Goal: Task Accomplishment & Management: Use online tool/utility

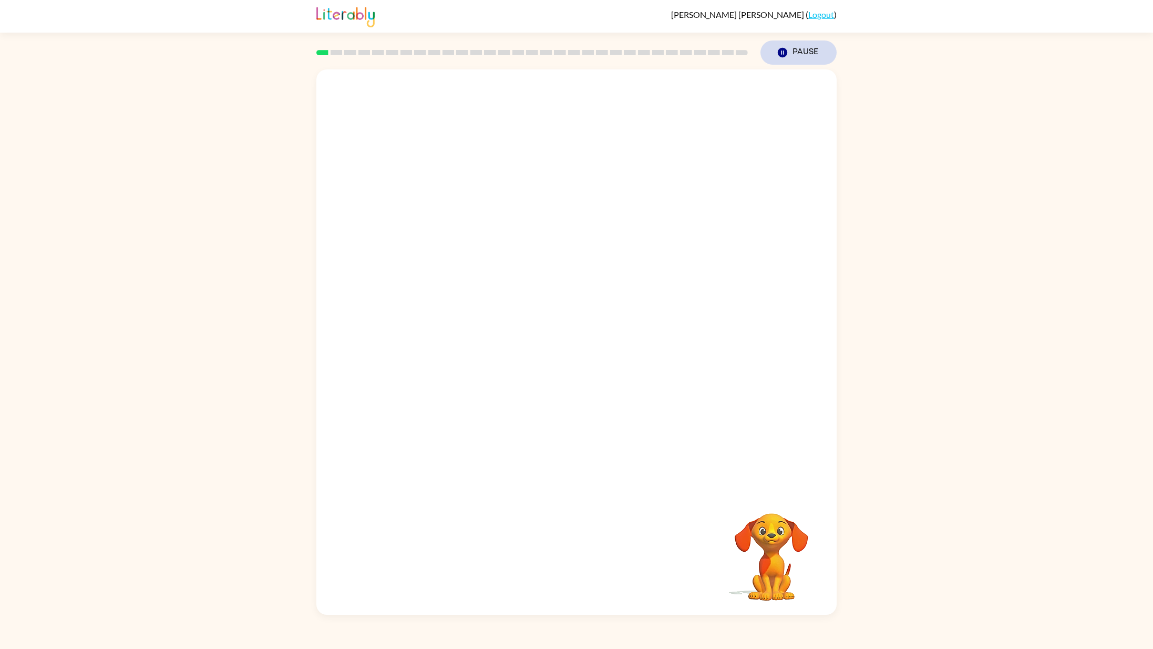
click at [796, 55] on button "Pause Pause" at bounding box center [799, 52] width 76 height 24
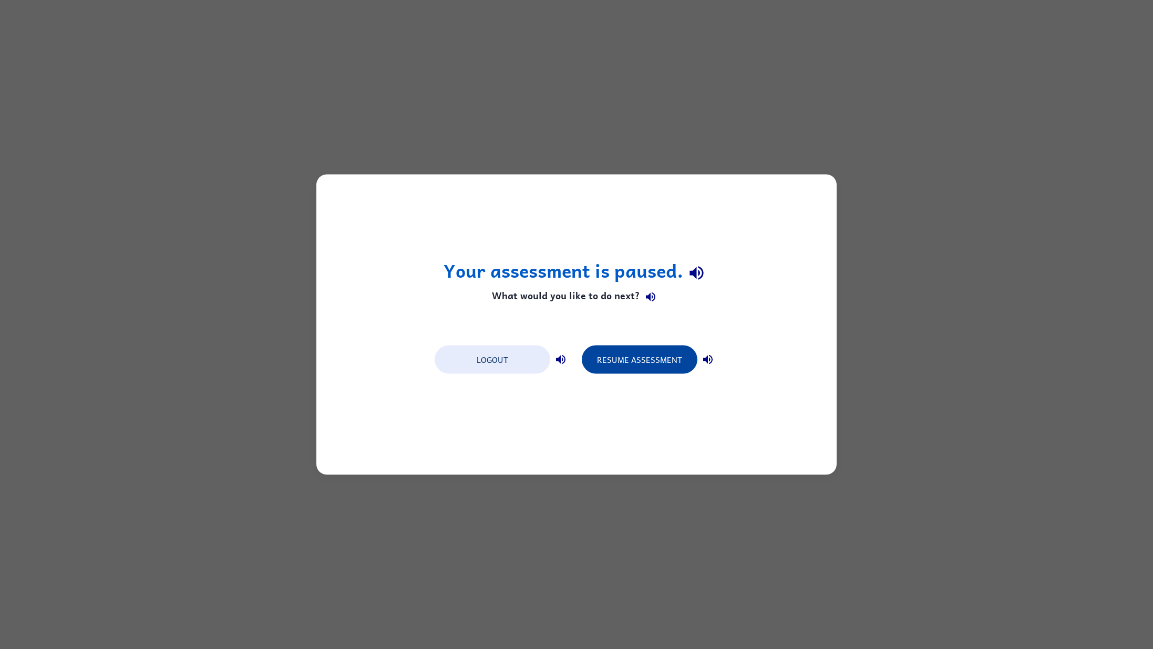
click at [632, 351] on button "Resume Assessment" at bounding box center [640, 359] width 116 height 28
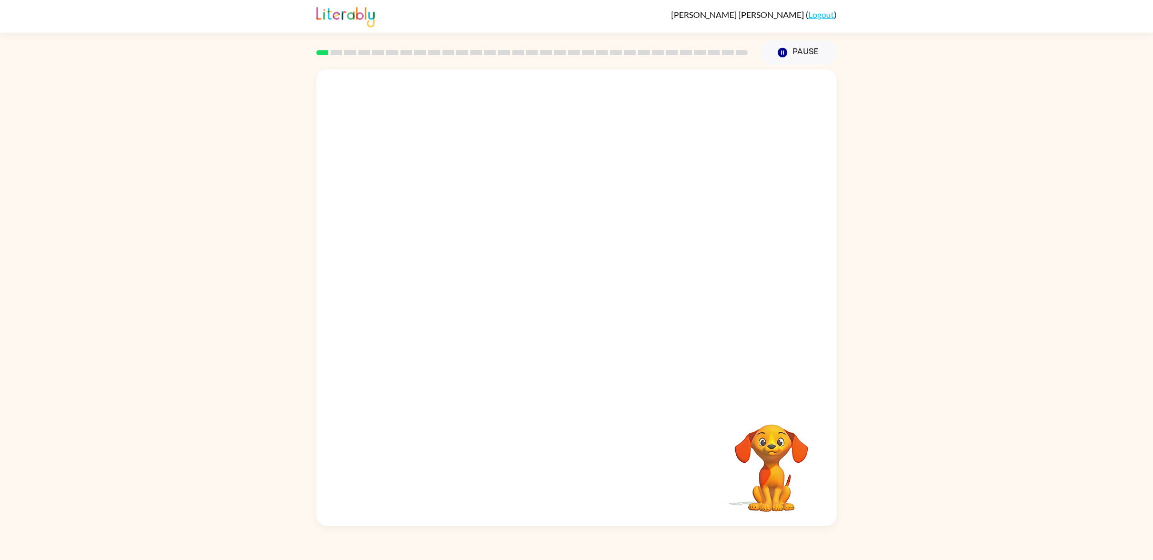
click at [751, 465] on video "Your browser must support playing .mp4 files to use Literably. Please try using…" at bounding box center [771, 460] width 105 height 105
click at [811, 434] on video "Your browser must support playing .mp4 files to use Literably. Please try using…" at bounding box center [771, 460] width 105 height 105
click at [777, 415] on video "Your browser must support playing .mp4 files to use Literably. Please try using…" at bounding box center [771, 460] width 105 height 105
click at [776, 400] on div at bounding box center [576, 235] width 520 height 333
click at [789, 343] on div at bounding box center [576, 235] width 520 height 333
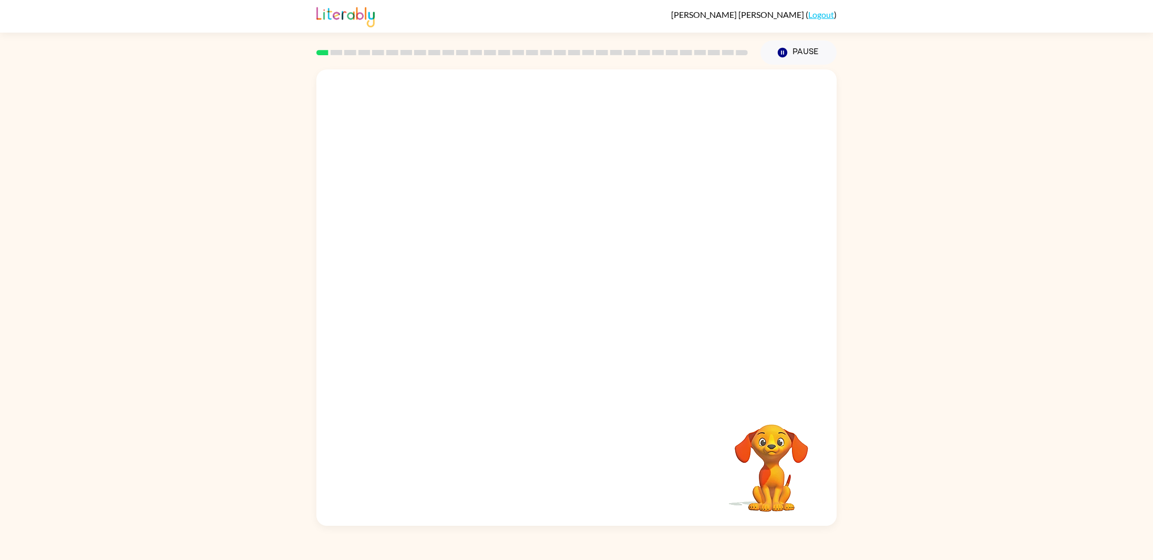
click at [803, 310] on div at bounding box center [576, 235] width 520 height 333
click at [789, 338] on video "Your browser must support playing .mp4 files to use Literably. Please try using…" at bounding box center [576, 235] width 520 height 333
click at [383, 302] on video "Your browser must support playing .mp4 files to use Literably. Please try using…" at bounding box center [576, 235] width 520 height 333
click at [384, 302] on video "Your browser must support playing .mp4 files to use Literably. Please try using…" at bounding box center [576, 235] width 520 height 333
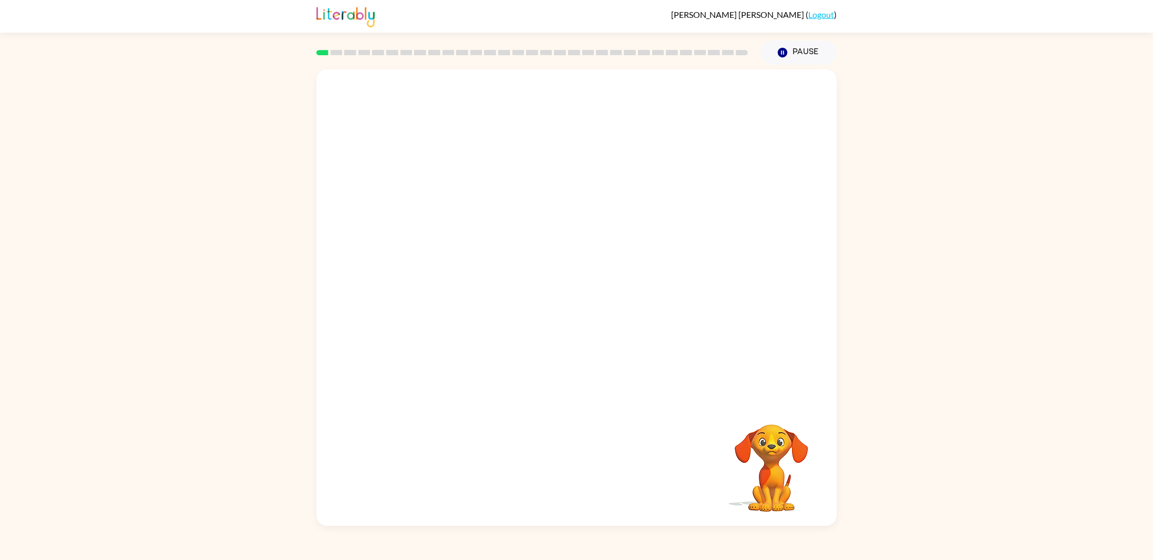
click at [384, 302] on video "Your browser must support playing .mp4 files to use Literably. Please try using…" at bounding box center [576, 235] width 520 height 333
click at [403, 410] on div "Your browser must support playing .mp4 files to use Literably. Please try using…" at bounding box center [576, 297] width 520 height 456
click at [580, 299] on div at bounding box center [576, 303] width 67 height 38
click at [581, 303] on icon "button" at bounding box center [576, 303] width 12 height 12
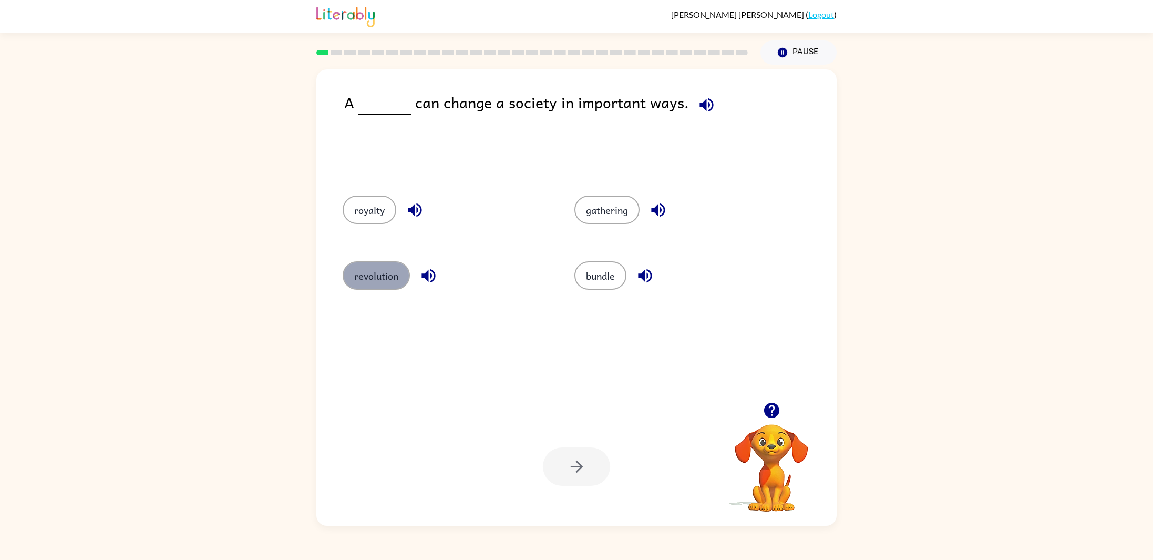
click at [385, 270] on button "revolution" at bounding box center [376, 275] width 67 height 28
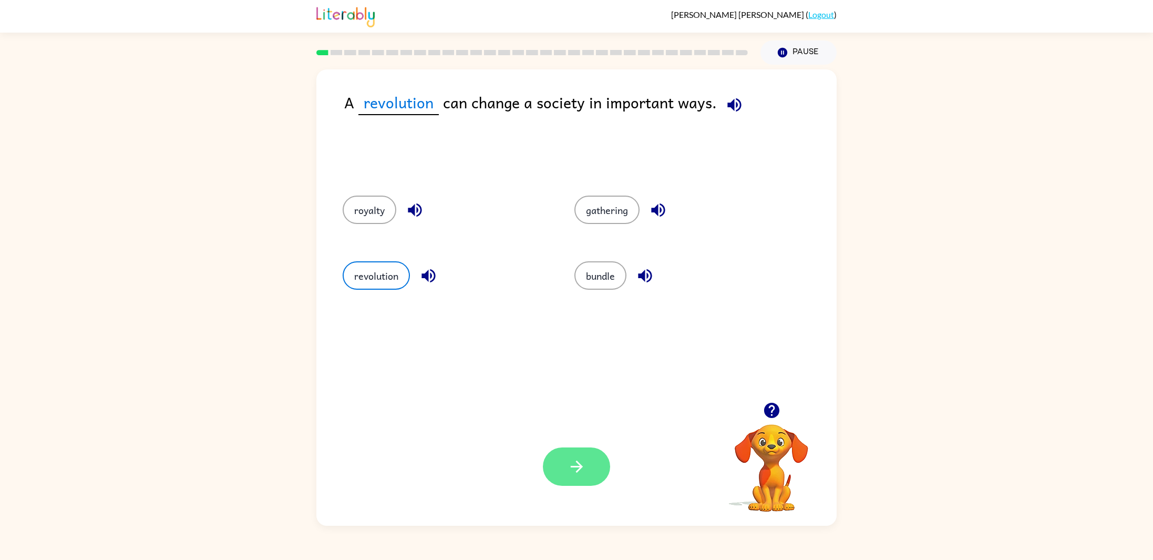
click at [572, 472] on icon "button" at bounding box center [577, 466] width 18 height 18
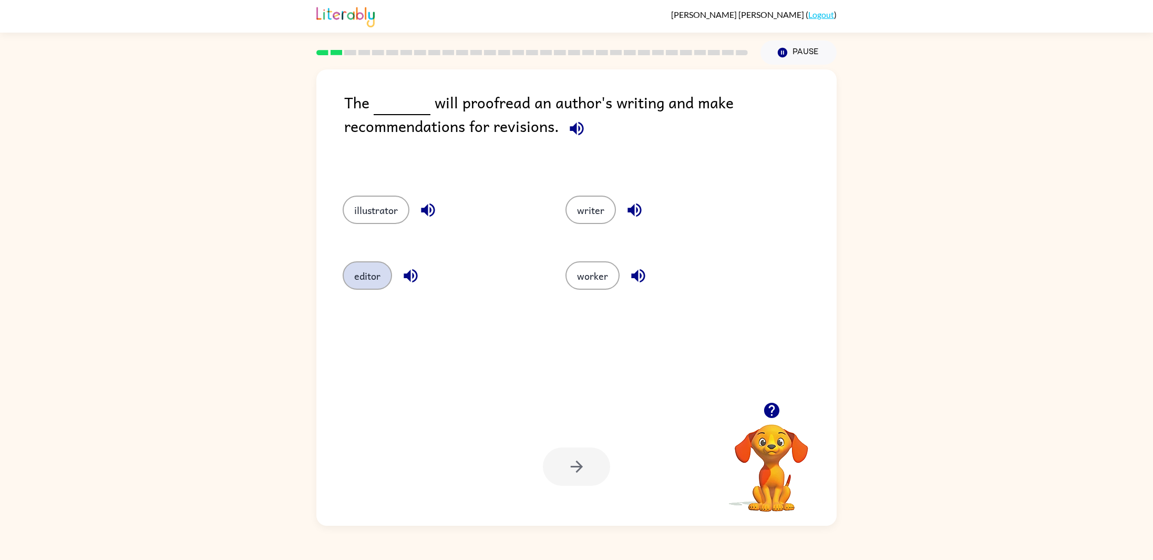
click at [363, 278] on button "editor" at bounding box center [367, 275] width 49 height 28
click at [584, 465] on icon "button" at bounding box center [577, 466] width 18 height 18
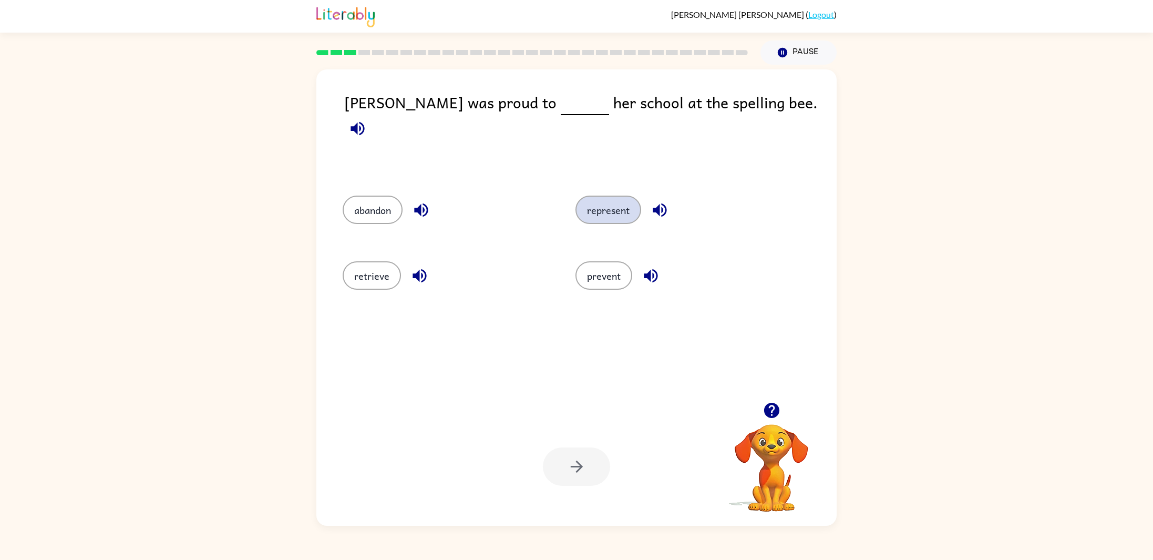
click at [606, 216] on button "represent" at bounding box center [609, 210] width 66 height 28
click at [576, 462] on icon "button" at bounding box center [576, 466] width 12 height 12
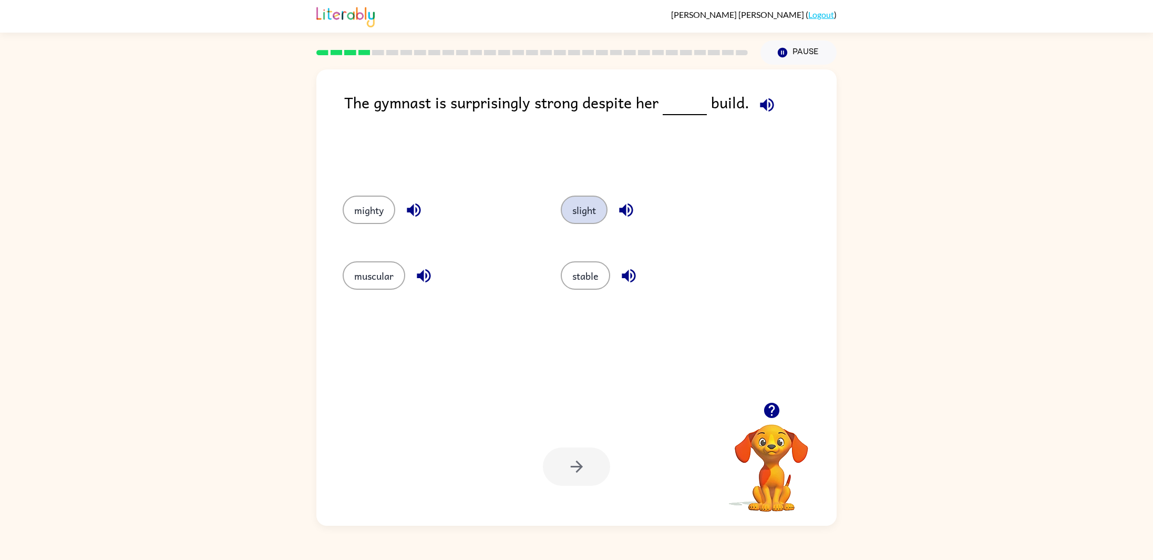
click at [584, 221] on button "slight" at bounding box center [584, 210] width 47 height 28
click at [572, 280] on button "stable" at bounding box center [585, 275] width 49 height 28
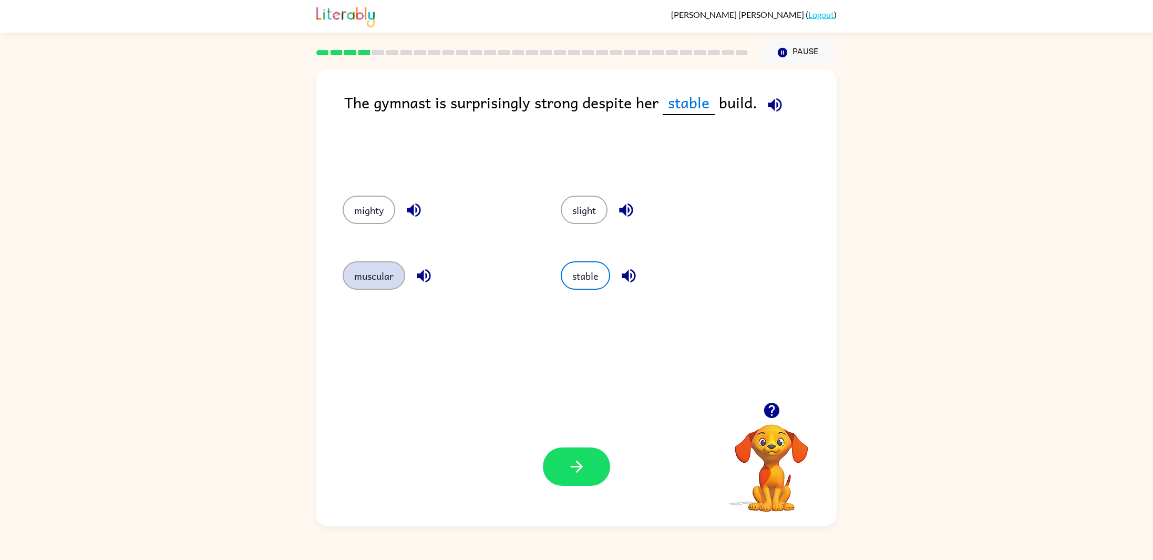
click at [356, 276] on button "muscular" at bounding box center [374, 275] width 63 height 28
click at [589, 207] on button "slight" at bounding box center [584, 210] width 47 height 28
click at [576, 468] on icon "button" at bounding box center [577, 466] width 18 height 18
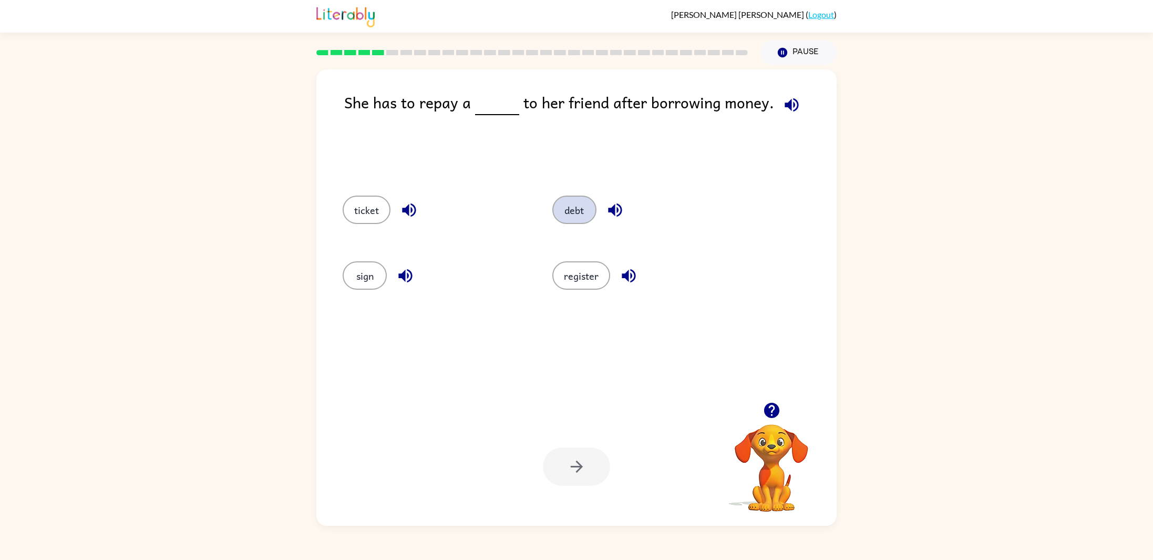
click at [570, 212] on button "debt" at bounding box center [574, 210] width 44 height 28
click at [585, 474] on icon "button" at bounding box center [577, 466] width 18 height 18
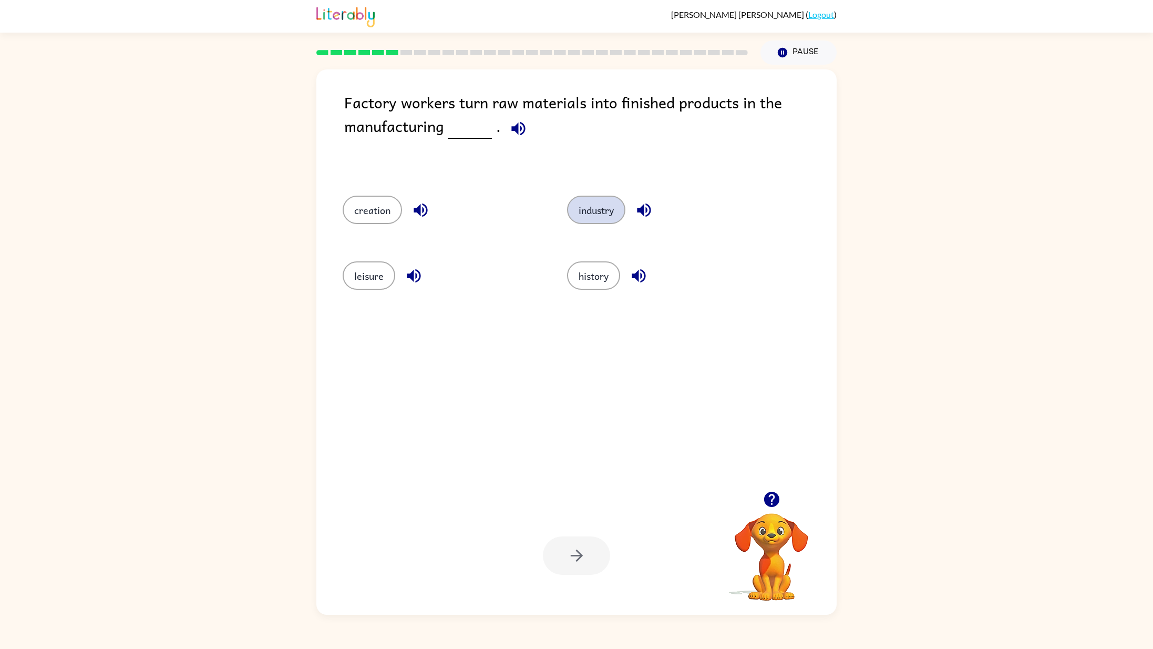
click at [584, 214] on button "industry" at bounding box center [596, 210] width 58 height 28
click at [559, 559] on button "button" at bounding box center [576, 555] width 67 height 38
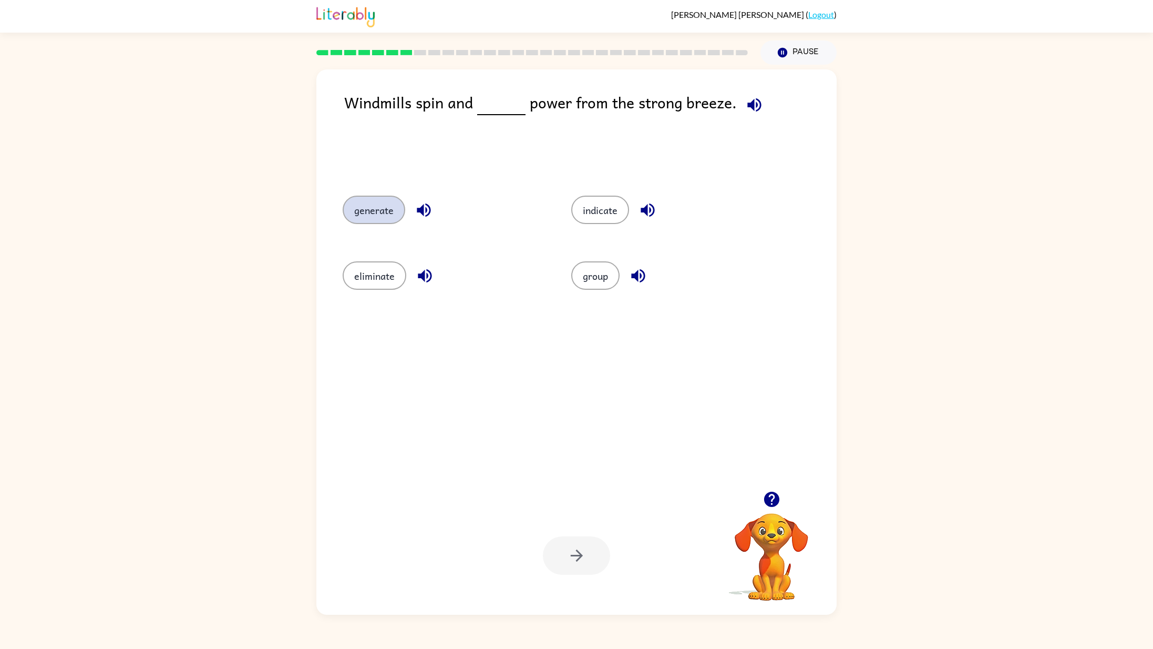
click at [365, 207] on button "generate" at bounding box center [374, 210] width 63 height 28
click at [578, 548] on icon "button" at bounding box center [577, 555] width 18 height 18
click at [361, 215] on button "process" at bounding box center [371, 210] width 56 height 28
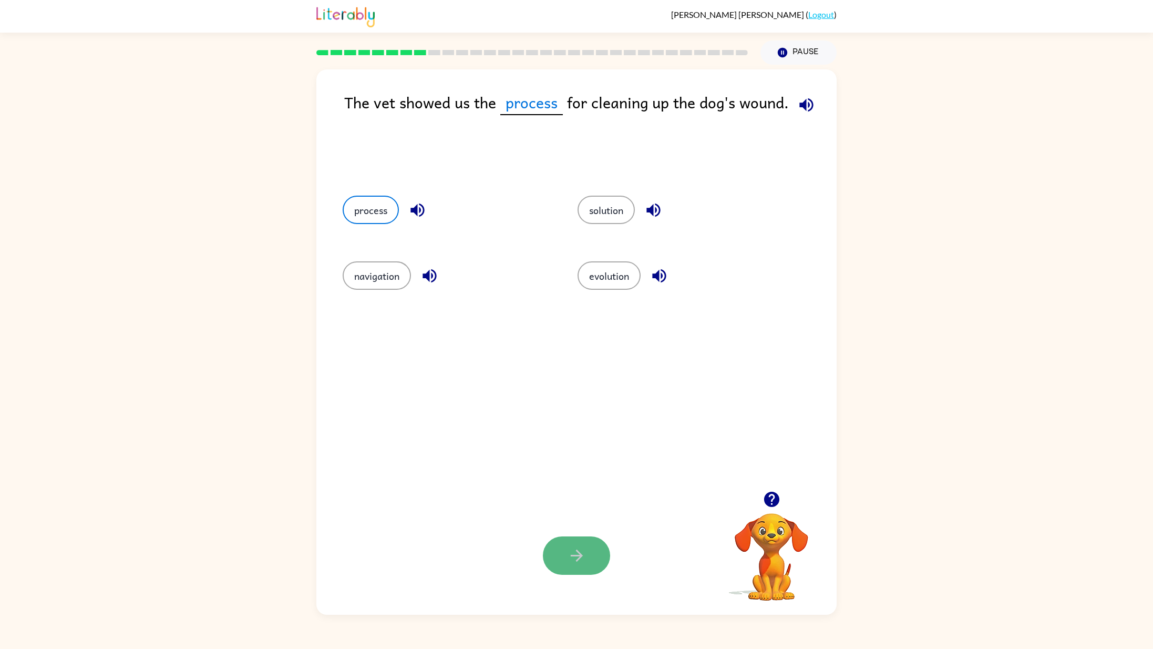
click at [571, 558] on icon "button" at bounding box center [577, 555] width 18 height 18
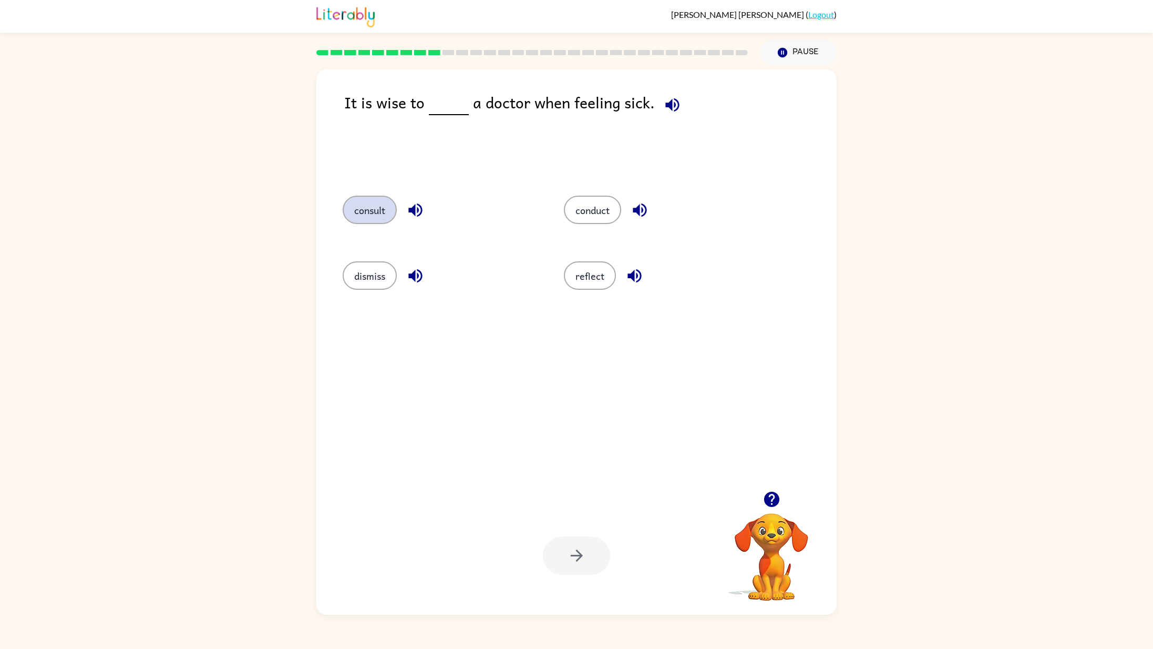
click at [358, 207] on button "consult" at bounding box center [370, 210] width 54 height 28
click at [574, 551] on icon "button" at bounding box center [577, 555] width 18 height 18
drag, startPoint x: 580, startPoint y: 203, endPoint x: 536, endPoint y: 230, distance: 51.2
click at [536, 230] on div "attorney outsider actor advice" at bounding box center [543, 241] width 441 height 131
click at [502, 50] on icon at bounding box center [504, 52] width 12 height 5
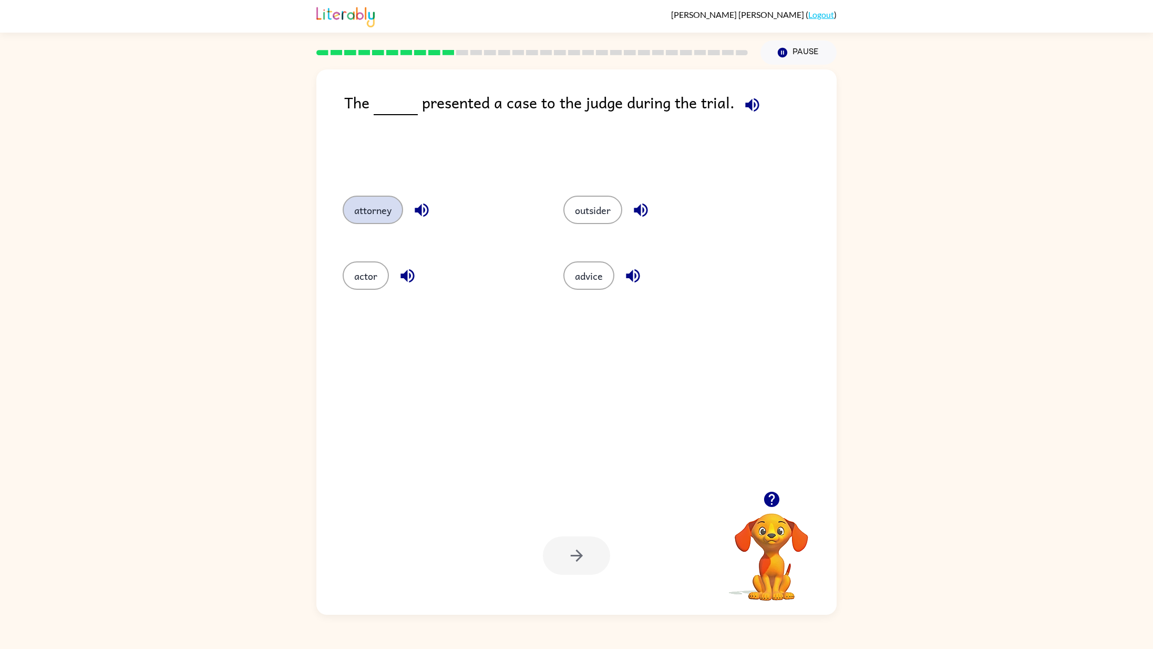
click at [393, 203] on button "attorney" at bounding box center [373, 210] width 60 height 28
click at [578, 554] on icon "button" at bounding box center [577, 555] width 18 height 18
click at [377, 270] on button "beyond" at bounding box center [370, 275] width 54 height 28
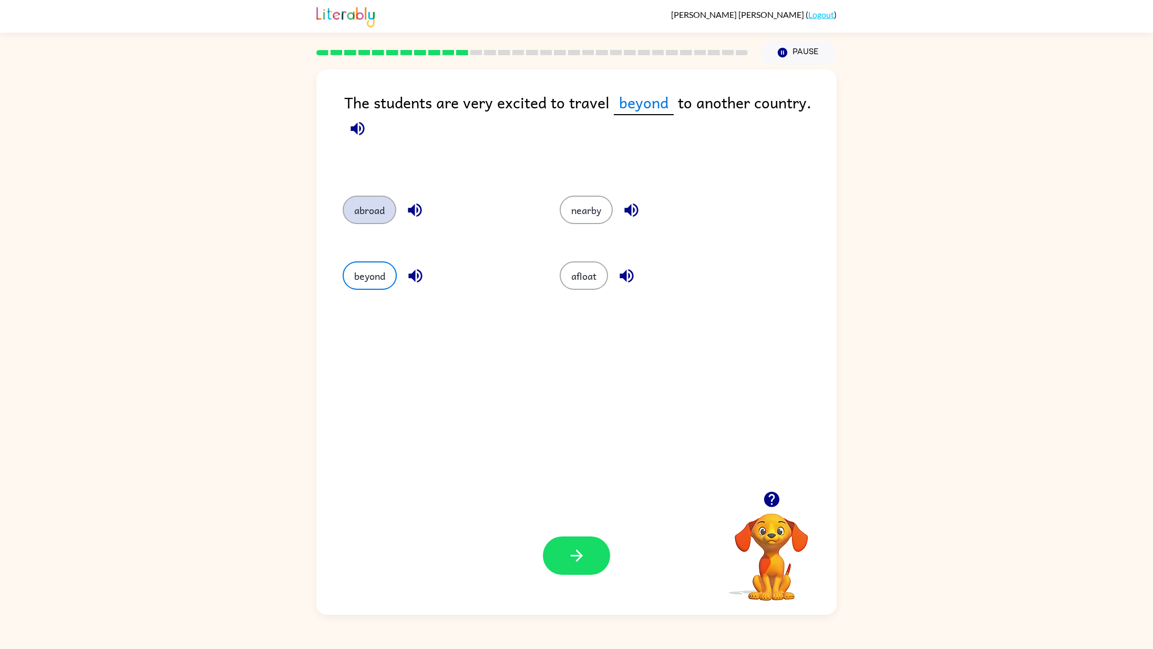
click at [354, 203] on button "abroad" at bounding box center [370, 210] width 54 height 28
click at [574, 212] on button "nearby" at bounding box center [586, 210] width 53 height 28
click at [575, 265] on button "afloat" at bounding box center [584, 275] width 48 height 28
click at [384, 280] on button "beyond" at bounding box center [370, 275] width 54 height 28
click at [364, 208] on button "abroad" at bounding box center [370, 210] width 54 height 28
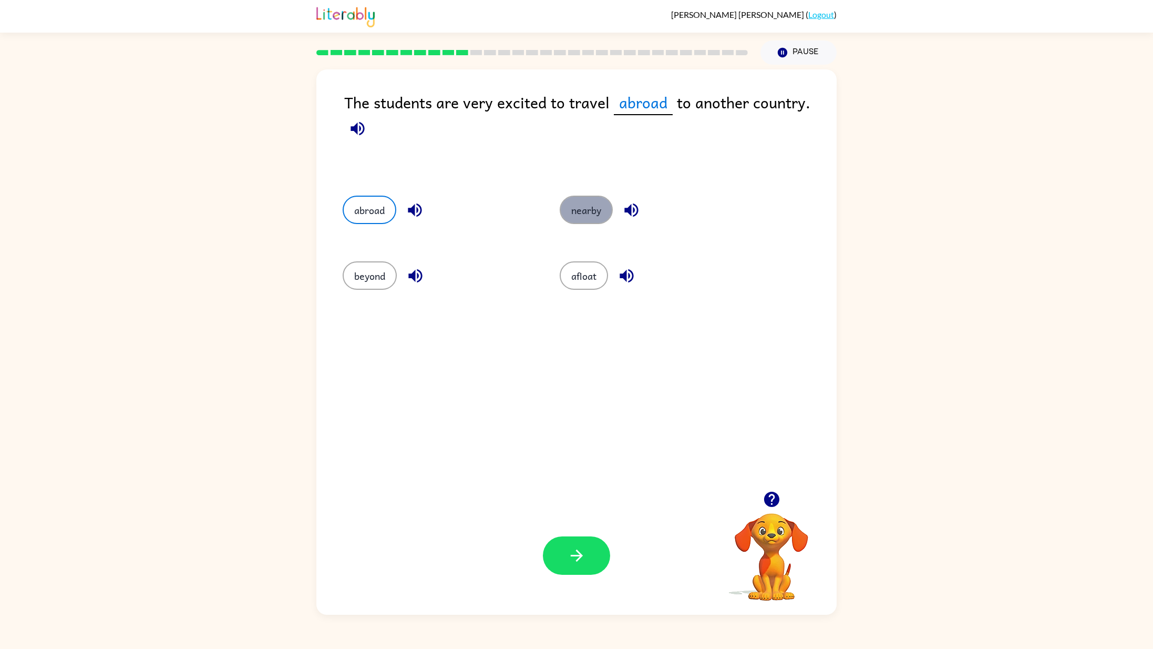
click at [583, 206] on button "nearby" at bounding box center [586, 210] width 53 height 28
click at [569, 274] on button "afloat" at bounding box center [584, 275] width 48 height 28
click at [568, 202] on button "nearby" at bounding box center [586, 210] width 53 height 28
click at [570, 280] on button "afloat" at bounding box center [584, 275] width 48 height 28
click at [375, 202] on button "abroad" at bounding box center [370, 210] width 54 height 28
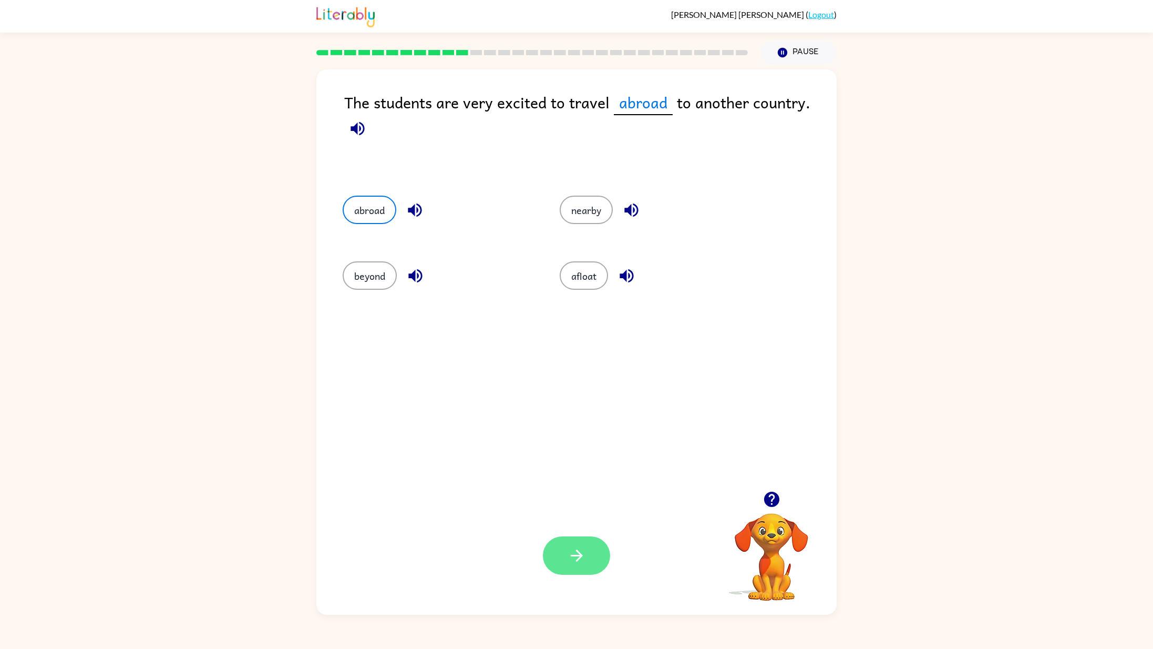
click at [569, 543] on button "button" at bounding box center [576, 555] width 67 height 38
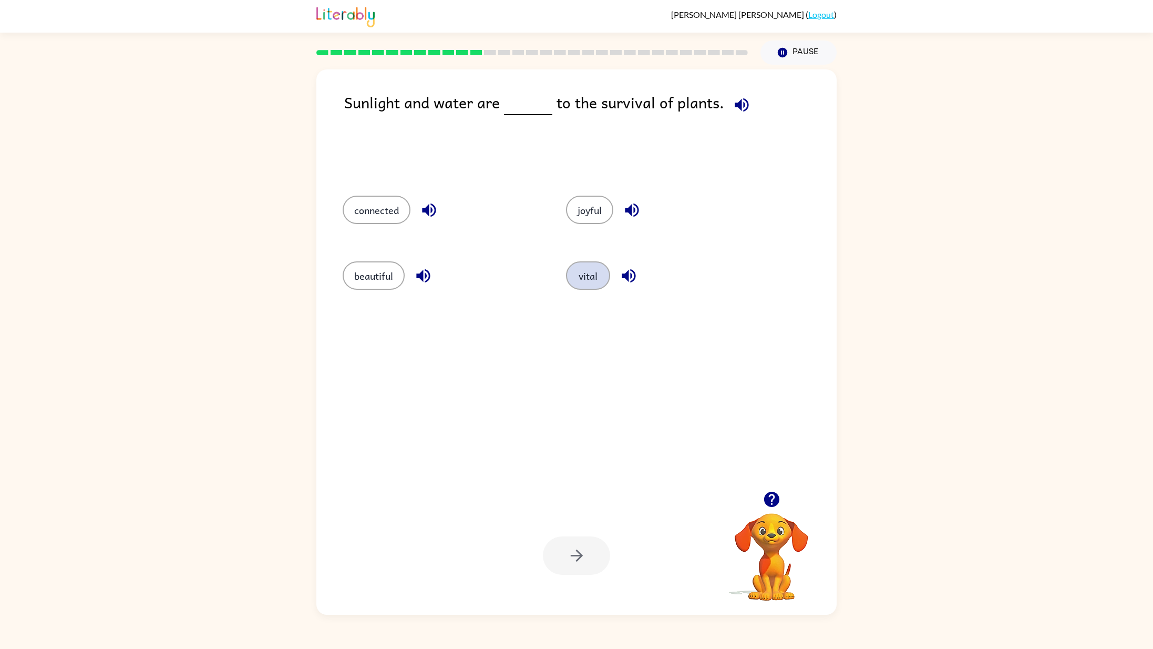
click at [594, 271] on button "vital" at bounding box center [588, 275] width 44 height 28
click at [583, 563] on icon "button" at bounding box center [577, 555] width 18 height 18
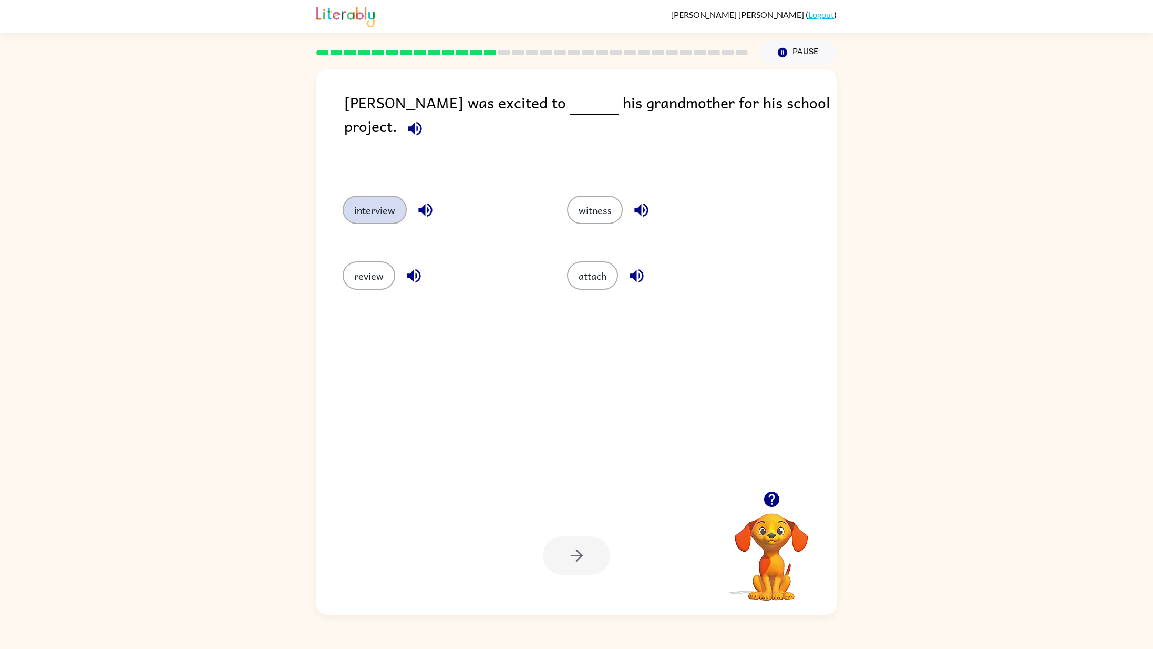
click at [381, 210] on button "interview" at bounding box center [375, 210] width 64 height 28
click at [589, 546] on button "button" at bounding box center [576, 555] width 67 height 38
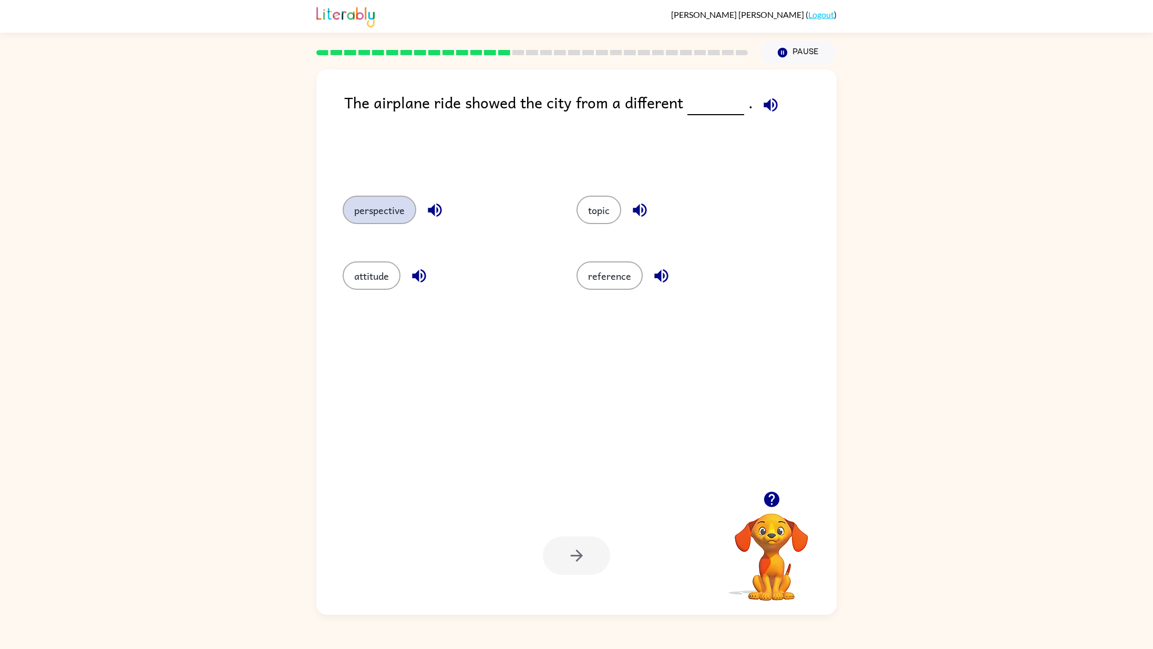
click at [355, 203] on button "perspective" at bounding box center [380, 210] width 74 height 28
click at [579, 554] on icon "button" at bounding box center [577, 555] width 18 height 18
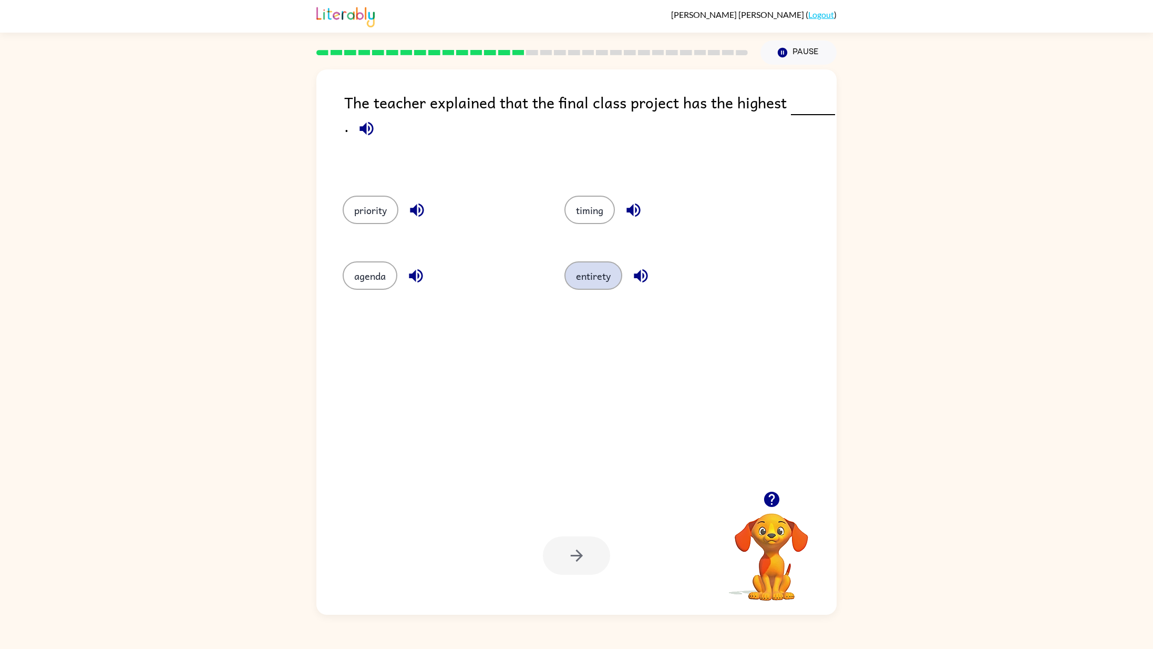
click at [586, 274] on button "entirety" at bounding box center [593, 275] width 58 height 28
click at [572, 208] on button "timing" at bounding box center [589, 210] width 50 height 28
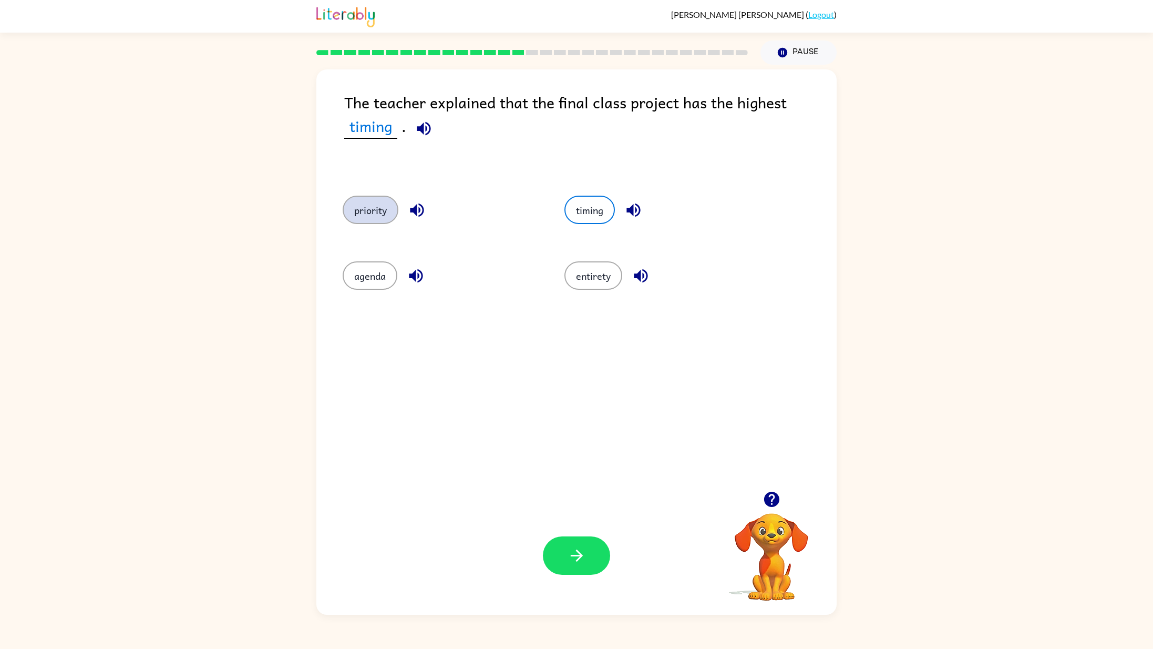
click at [378, 214] on button "priority" at bounding box center [371, 210] width 56 height 28
click at [374, 278] on button "agenda" at bounding box center [370, 275] width 55 height 28
click at [593, 278] on button "entirety" at bounding box center [593, 275] width 58 height 28
click at [354, 205] on button "priority" at bounding box center [371, 210] width 56 height 28
click at [584, 550] on icon "button" at bounding box center [577, 555] width 18 height 18
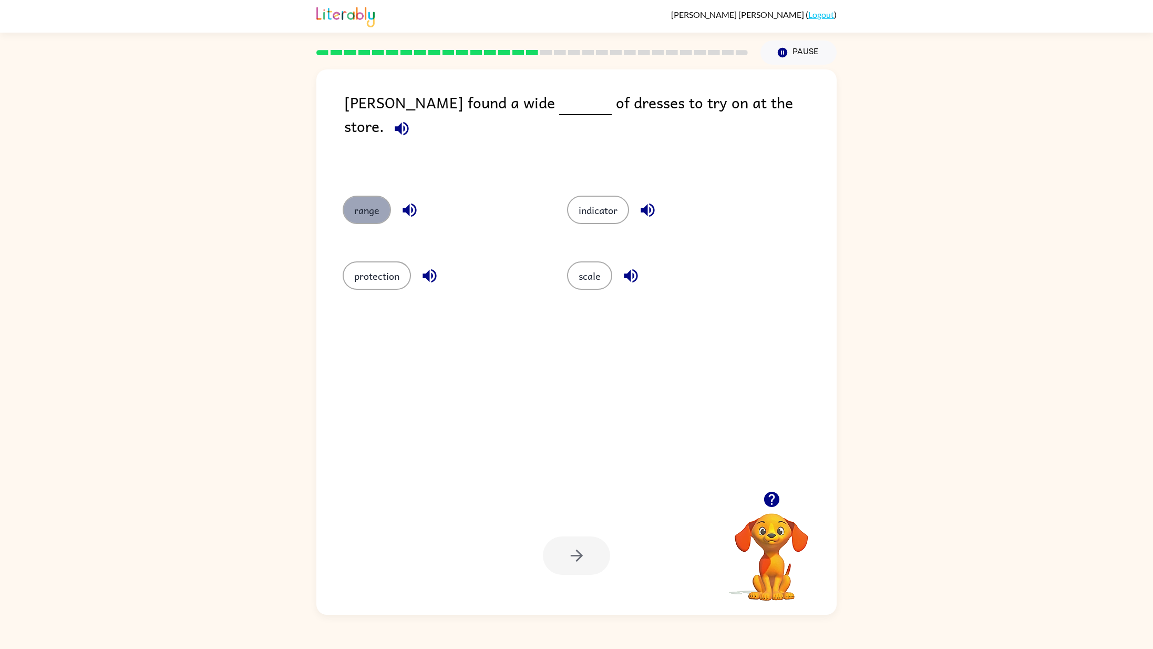
click at [389, 211] on button "range" at bounding box center [367, 210] width 48 height 28
click at [584, 560] on icon "button" at bounding box center [577, 555] width 18 height 18
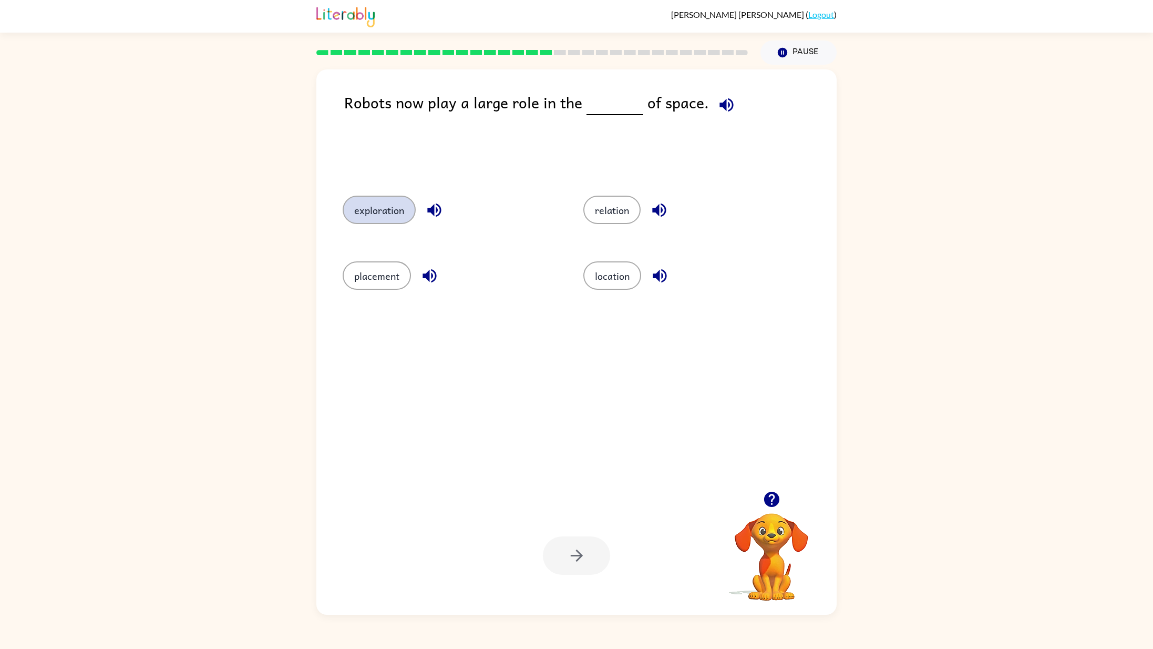
click at [396, 208] on button "exploration" at bounding box center [379, 210] width 73 height 28
click at [593, 554] on button "button" at bounding box center [576, 555] width 67 height 38
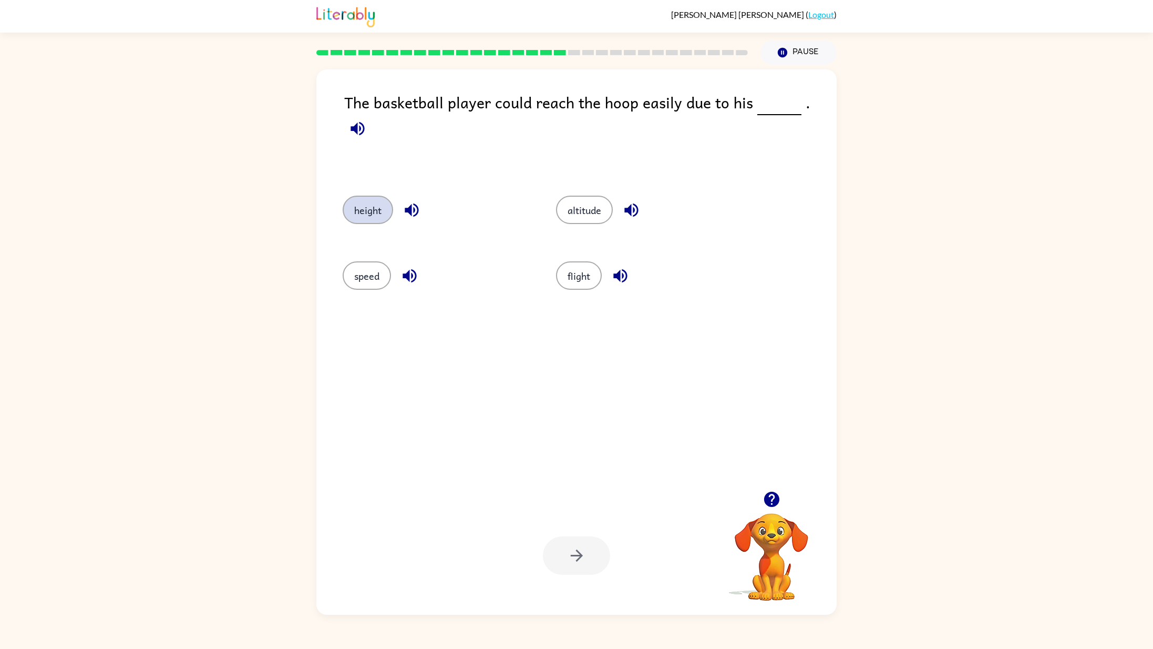
click at [370, 208] on button "height" at bounding box center [368, 210] width 50 height 28
click at [571, 549] on icon "button" at bounding box center [577, 555] width 18 height 18
click at [398, 214] on button "animation" at bounding box center [376, 210] width 66 height 28
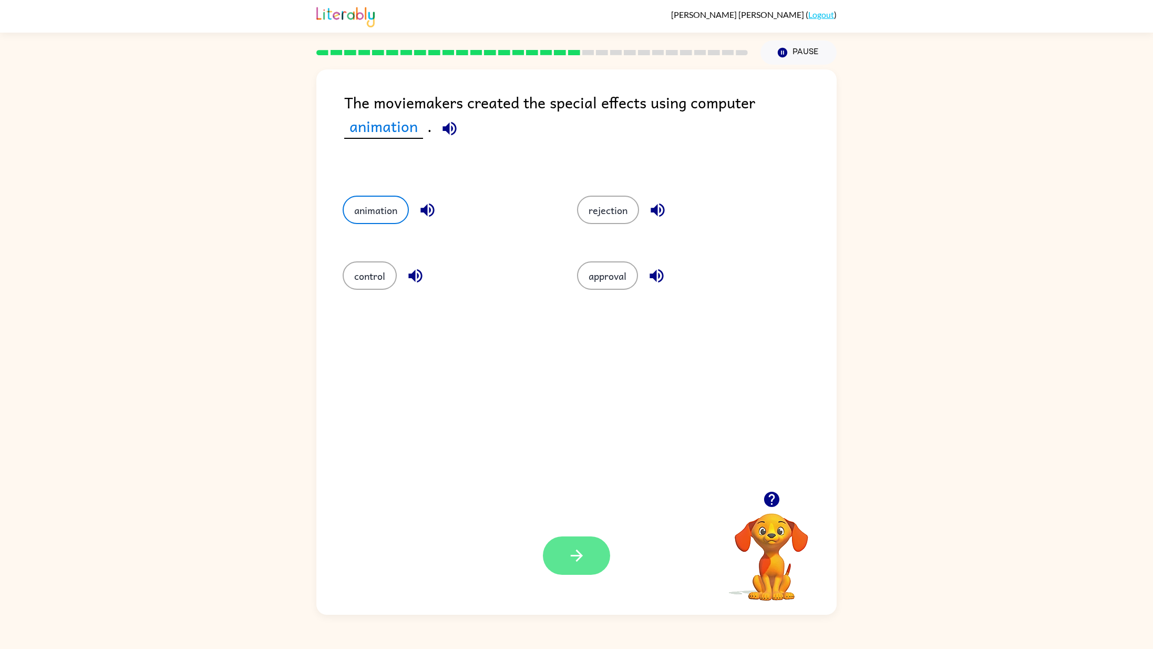
click at [584, 546] on button "button" at bounding box center [576, 555] width 67 height 38
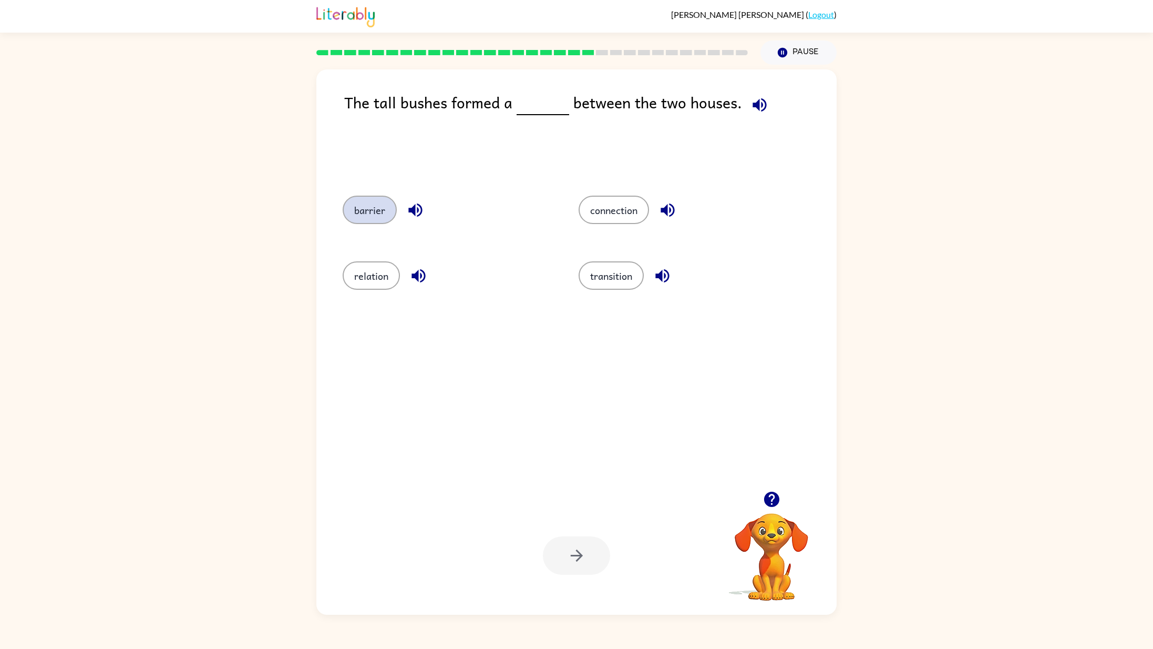
click at [362, 217] on button "barrier" at bounding box center [370, 210] width 54 height 28
click at [585, 557] on icon "button" at bounding box center [577, 555] width 18 height 18
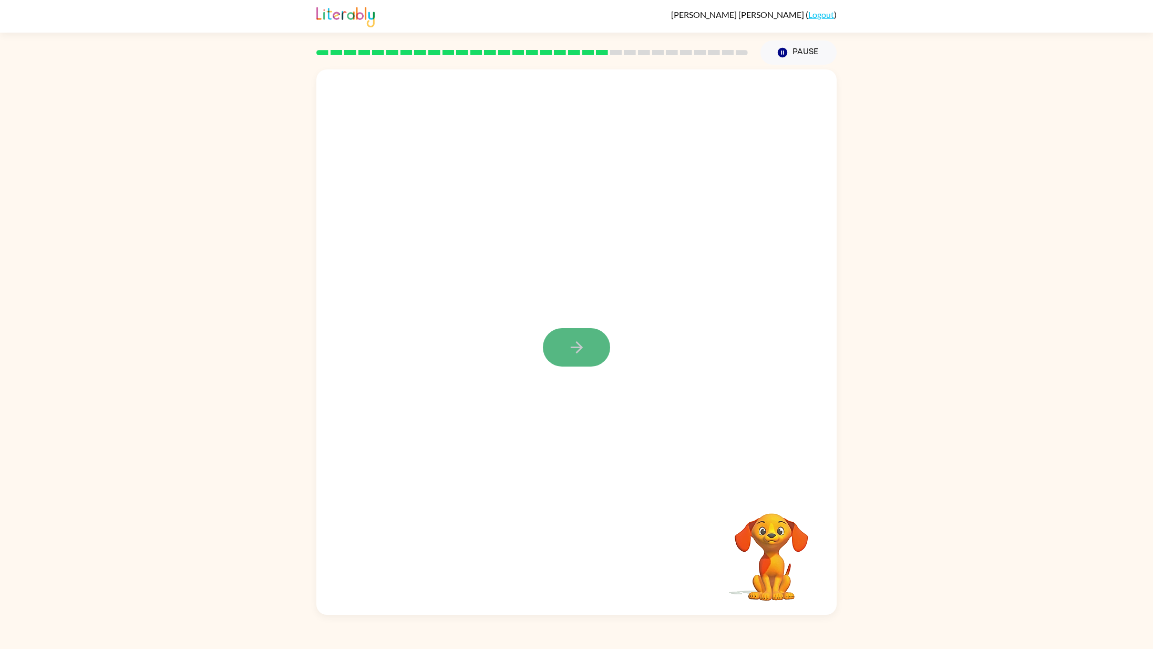
click at [568, 344] on icon "button" at bounding box center [577, 347] width 18 height 18
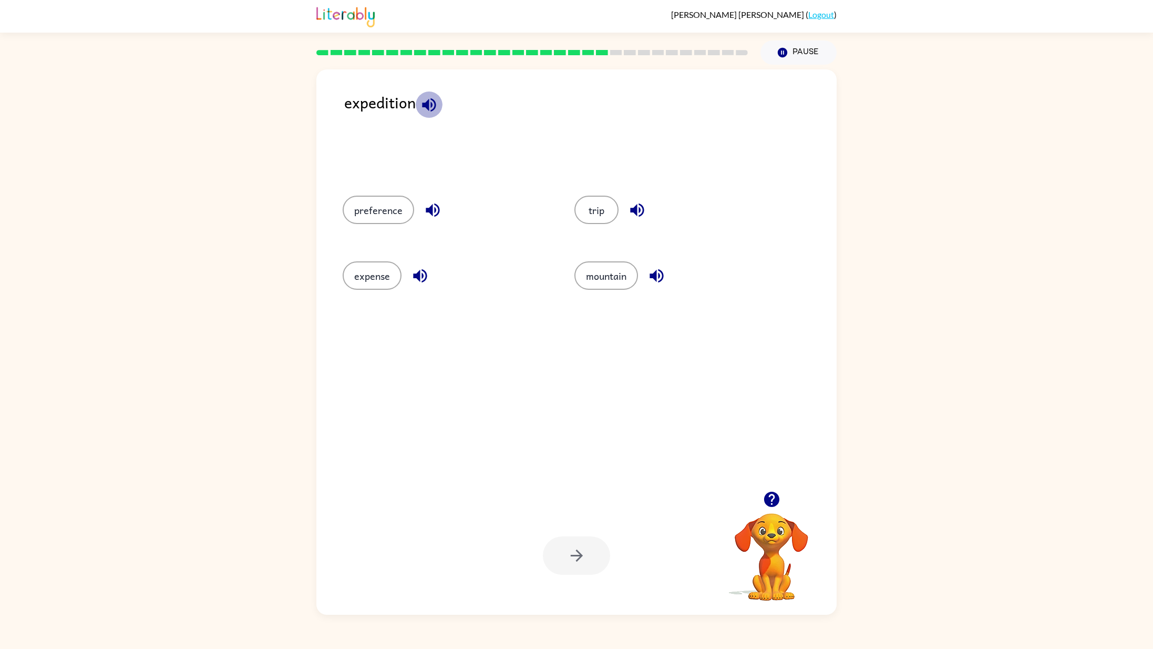
click at [434, 100] on icon "button" at bounding box center [429, 105] width 14 height 14
click at [372, 285] on button "expense" at bounding box center [372, 275] width 59 height 28
click at [577, 558] on icon "button" at bounding box center [577, 555] width 18 height 18
click at [396, 97] on icon "button" at bounding box center [391, 105] width 18 height 18
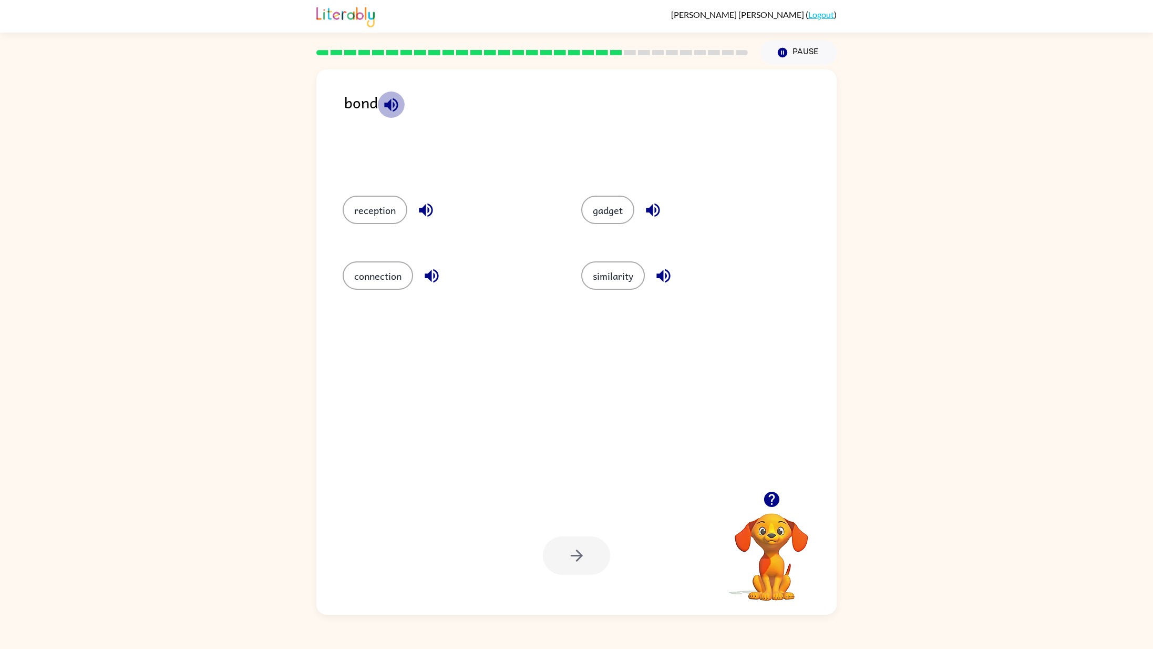
click at [396, 98] on icon "button" at bounding box center [391, 105] width 18 height 18
click at [396, 97] on icon "button" at bounding box center [391, 105] width 18 height 18
click at [377, 267] on button "connection" at bounding box center [378, 275] width 70 height 28
click at [592, 546] on button "button" at bounding box center [576, 555] width 67 height 38
click at [772, 491] on icon "button" at bounding box center [771, 498] width 15 height 15
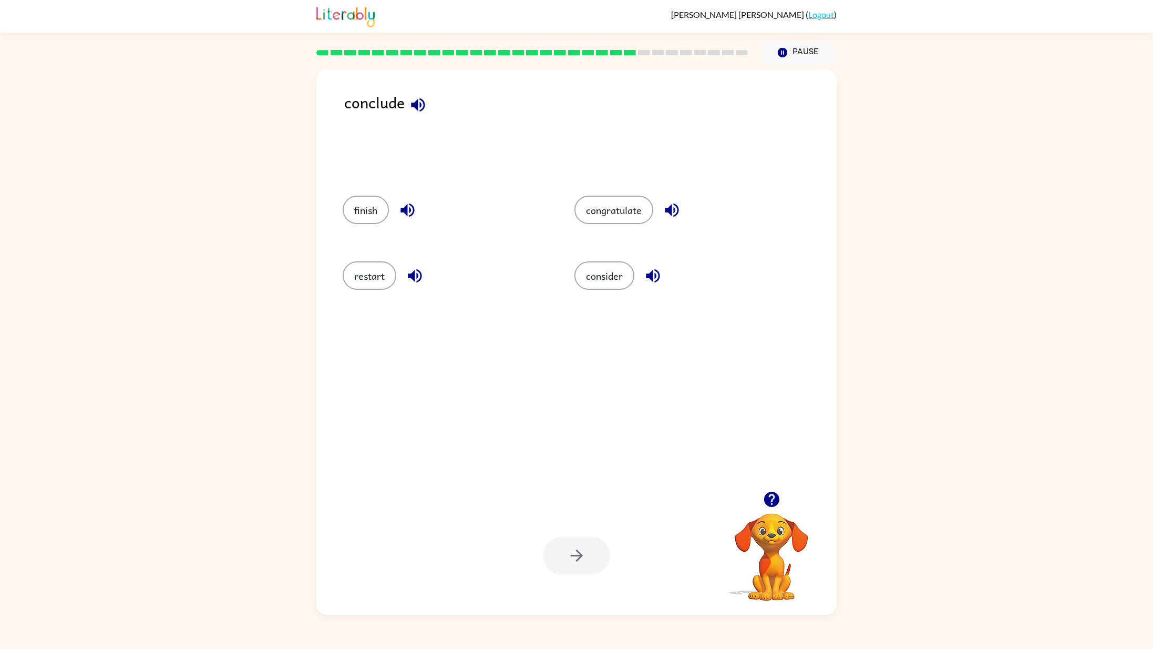
click at [417, 104] on icon "button" at bounding box center [418, 105] width 14 height 14
click at [378, 198] on button "finish" at bounding box center [366, 210] width 46 height 28
click at [573, 557] on icon "button" at bounding box center [577, 555] width 18 height 18
click at [764, 495] on icon "button" at bounding box center [772, 499] width 18 height 18
click at [766, 501] on icon "button" at bounding box center [771, 498] width 15 height 15
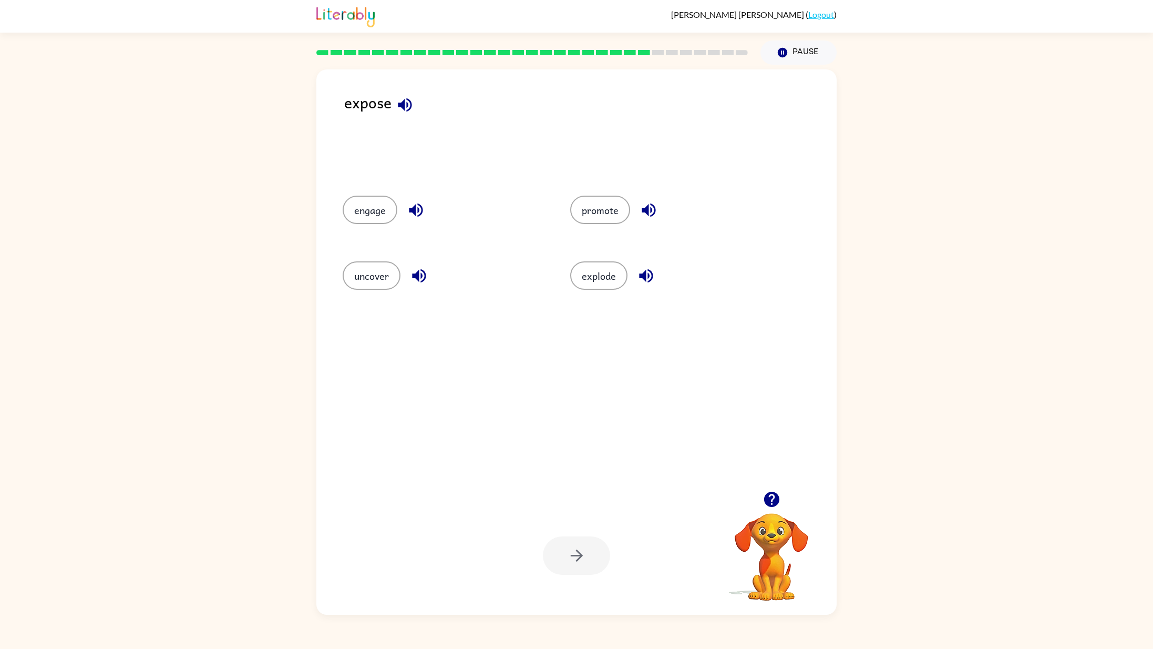
click at [769, 502] on icon "button" at bounding box center [771, 498] width 15 height 15
click at [768, 501] on icon "button" at bounding box center [771, 498] width 15 height 15
click at [767, 501] on video "Your browser must support playing .mp4 files to use Literably. Please try using…" at bounding box center [771, 549] width 105 height 105
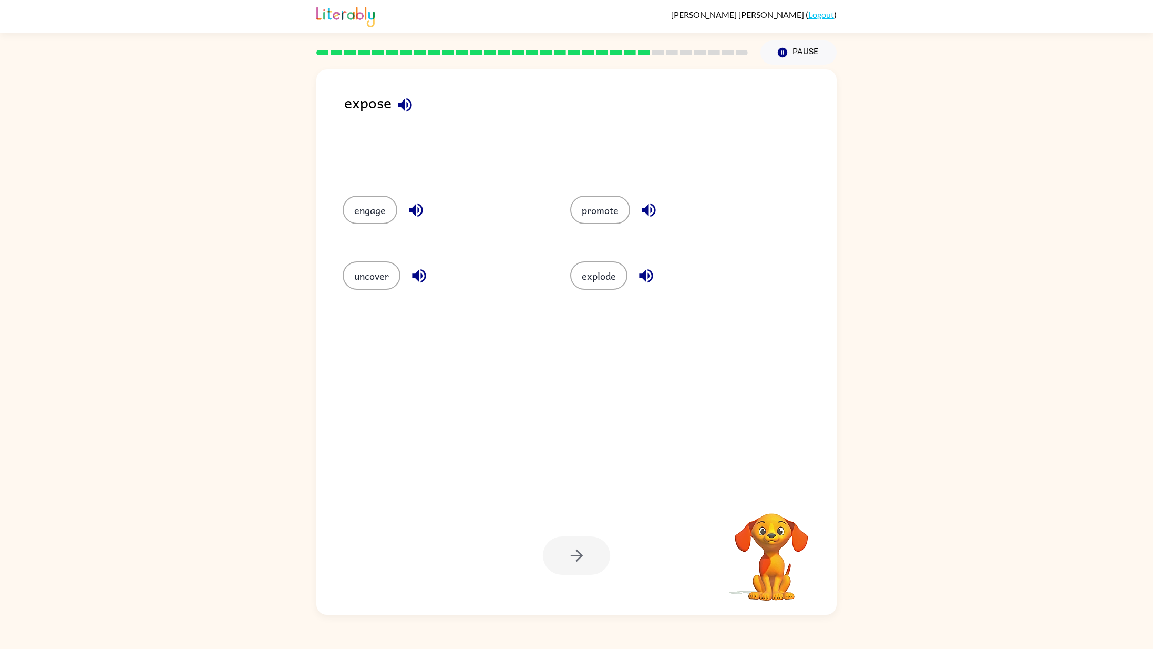
click at [767, 501] on video "Your browser must support playing .mp4 files to use Literably. Please try using…" at bounding box center [771, 549] width 105 height 105
click at [767, 501] on div "Your browser must support playing .mp4 files to use Literably. Please try using…" at bounding box center [771, 544] width 105 height 116
click at [767, 500] on icon "button" at bounding box center [771, 498] width 15 height 15
click at [767, 501] on video "Your browser must support playing .mp4 files to use Literably. Please try using…" at bounding box center [771, 549] width 105 height 105
click at [362, 286] on button "uncover" at bounding box center [372, 275] width 58 height 28
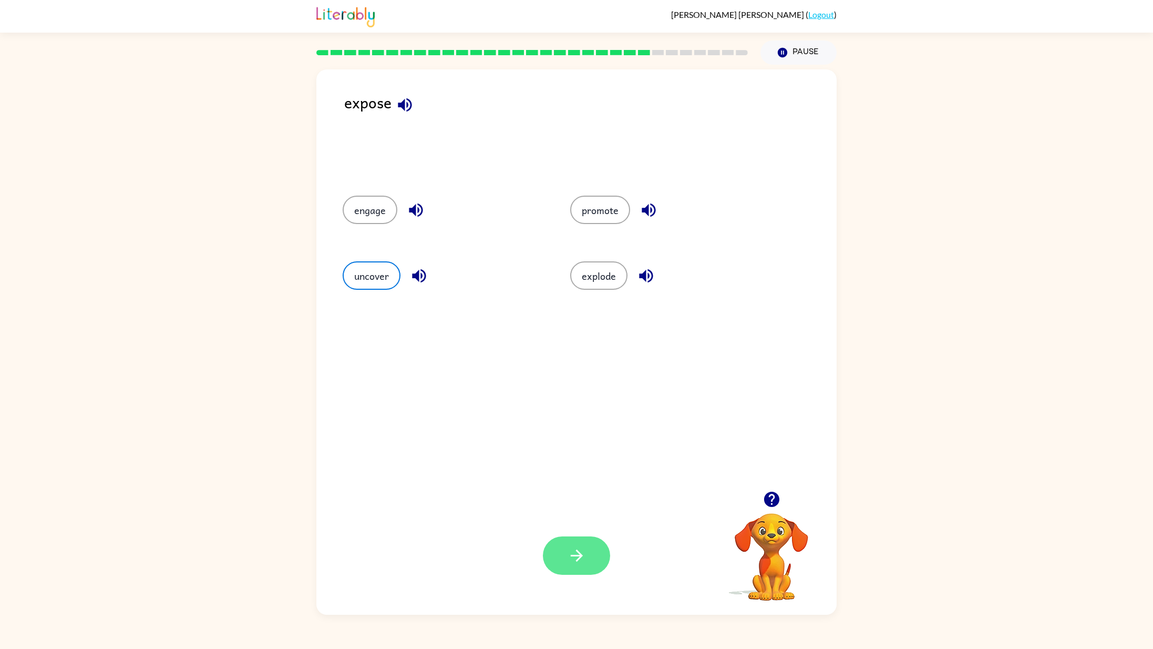
click at [573, 542] on button "button" at bounding box center [576, 555] width 67 height 38
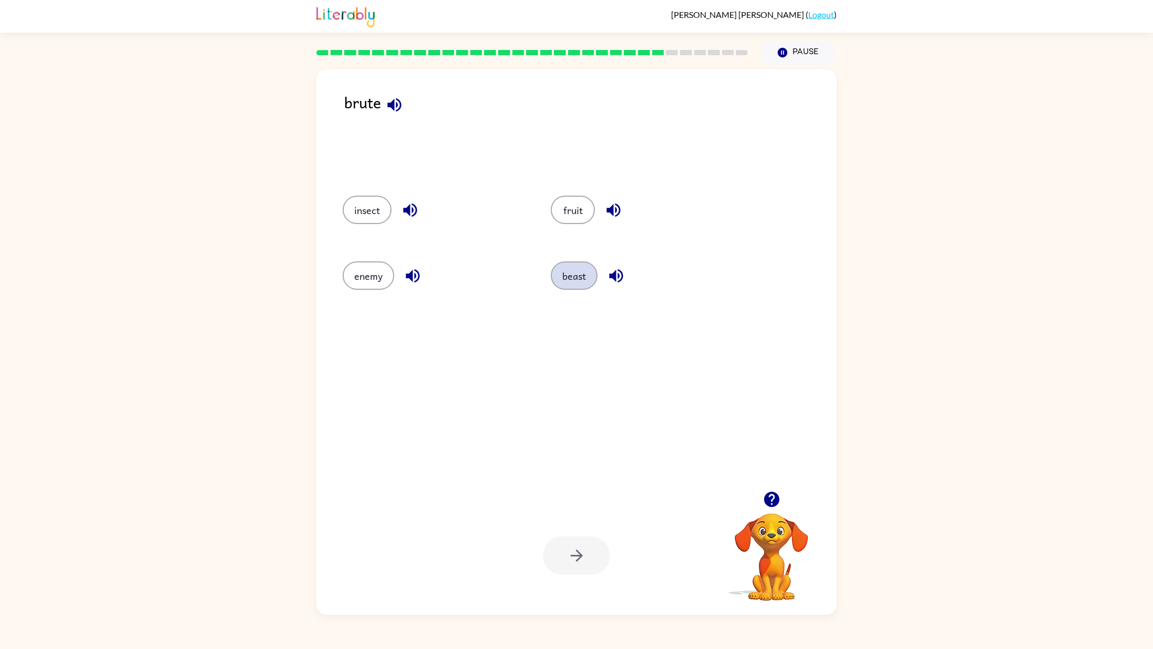
click at [563, 284] on button "beast" at bounding box center [574, 275] width 47 height 28
click at [569, 544] on button "button" at bounding box center [576, 555] width 67 height 38
click at [400, 108] on icon "button" at bounding box center [398, 105] width 18 height 18
click at [632, 209] on icon "button" at bounding box center [627, 210] width 14 height 14
click at [608, 273] on button "struggle" at bounding box center [593, 275] width 59 height 28
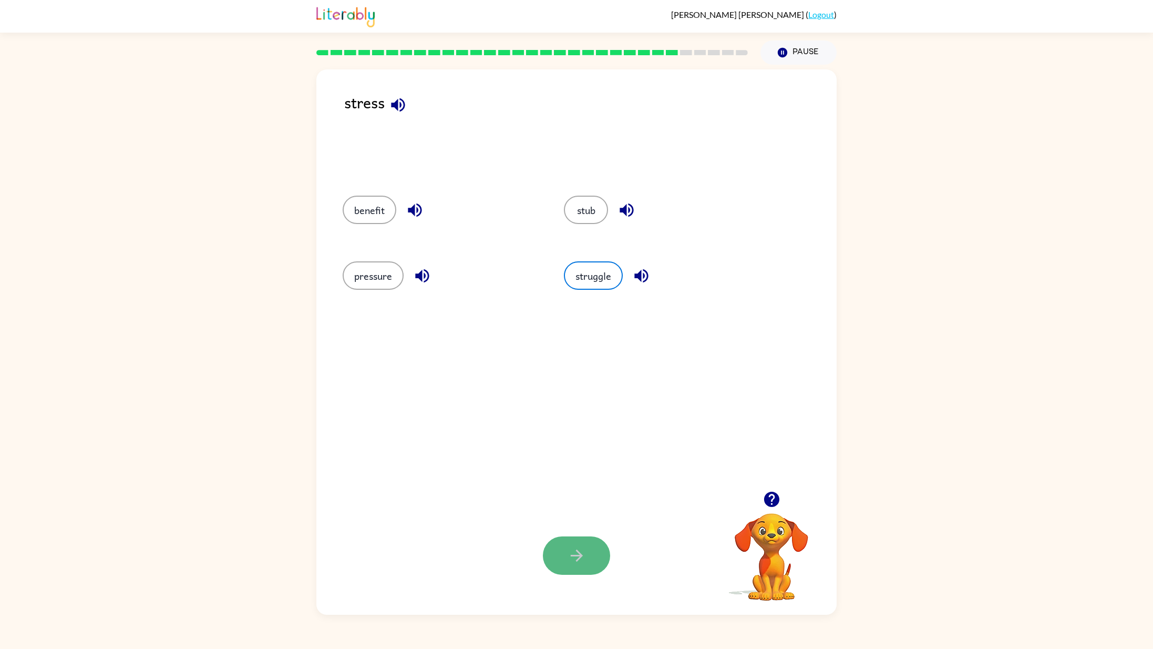
click at [569, 558] on icon "button" at bounding box center [577, 555] width 18 height 18
click at [361, 275] on button "fight" at bounding box center [365, 275] width 44 height 28
click at [584, 563] on icon "button" at bounding box center [577, 555] width 18 height 18
click at [589, 207] on button "foolish" at bounding box center [586, 210] width 52 height 28
click at [568, 547] on icon "button" at bounding box center [577, 555] width 18 height 18
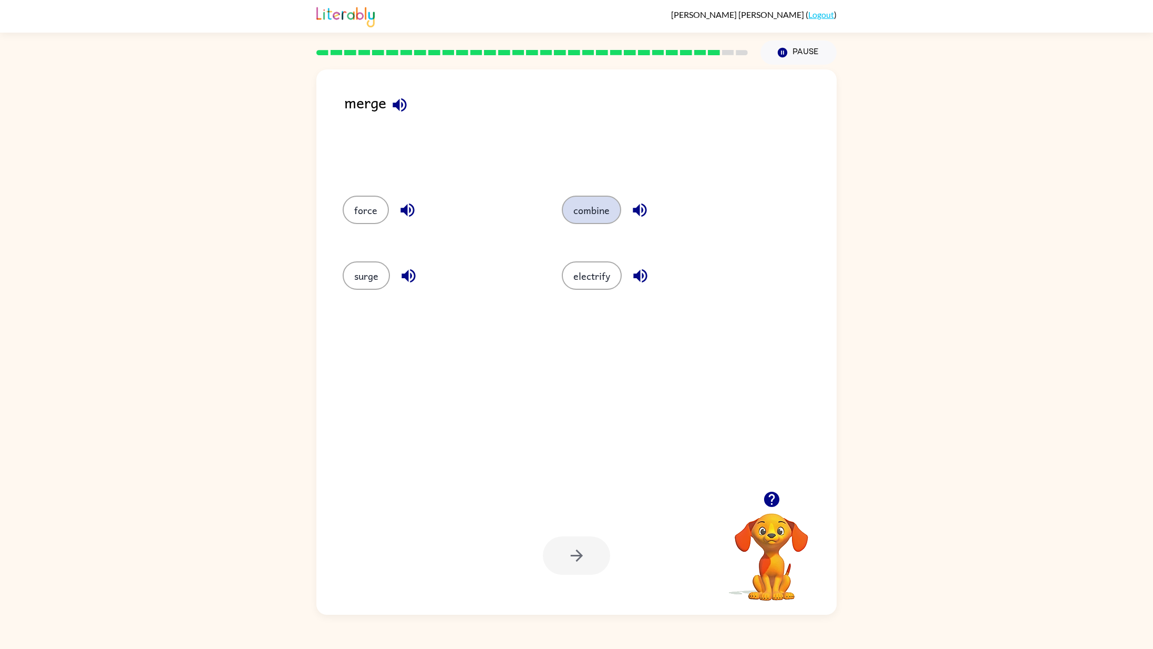
click at [603, 202] on button "combine" at bounding box center [591, 210] width 59 height 28
click at [565, 554] on button "button" at bounding box center [576, 555] width 67 height 38
click at [601, 268] on button "system" at bounding box center [606, 275] width 53 height 28
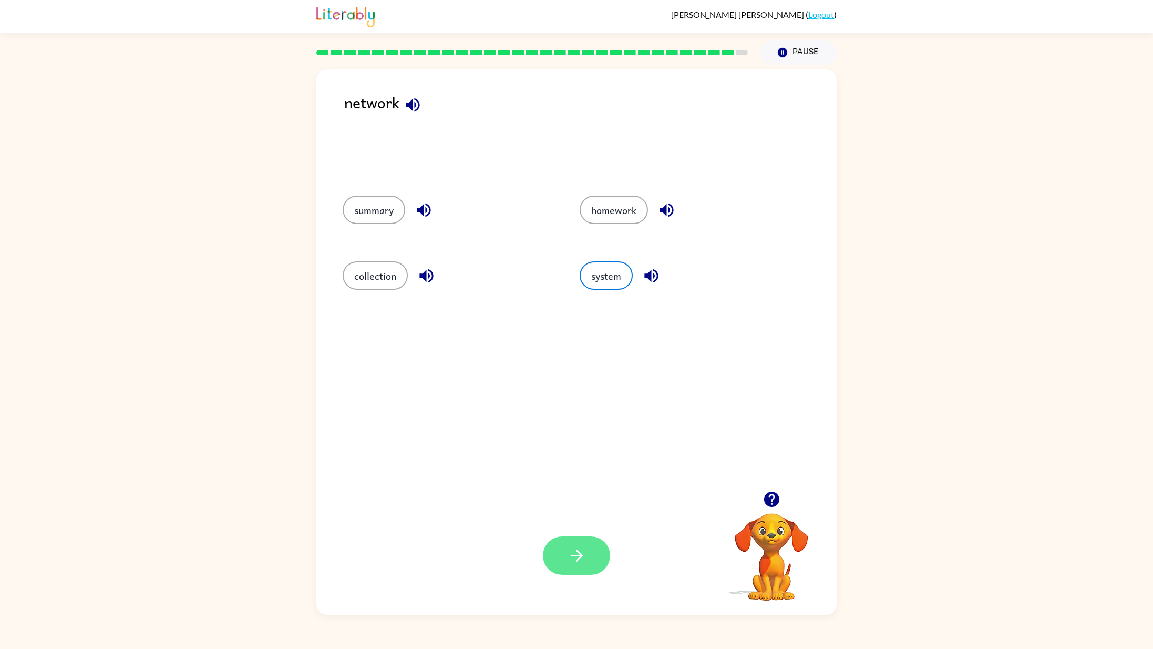
click at [567, 559] on button "button" at bounding box center [576, 555] width 67 height 38
